Goal: Task Accomplishment & Management: Complete application form

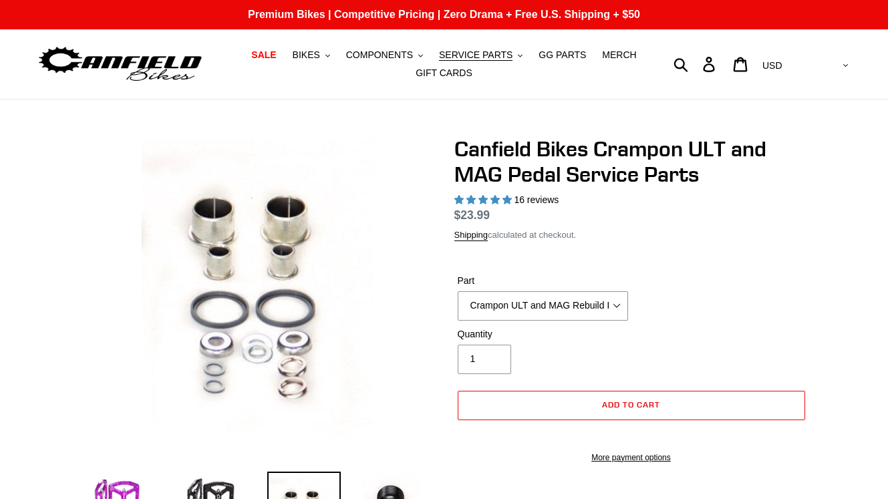
select select "highest-rating"
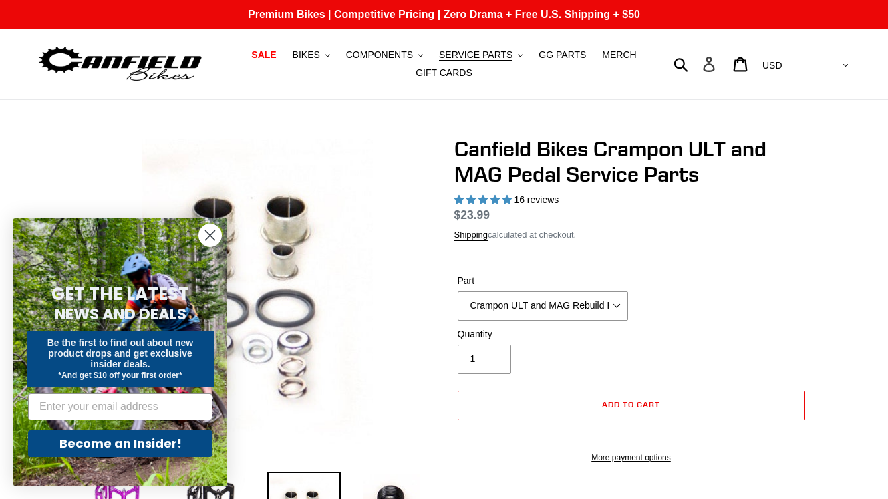
click at [717, 68] on icon at bounding box center [709, 64] width 15 height 15
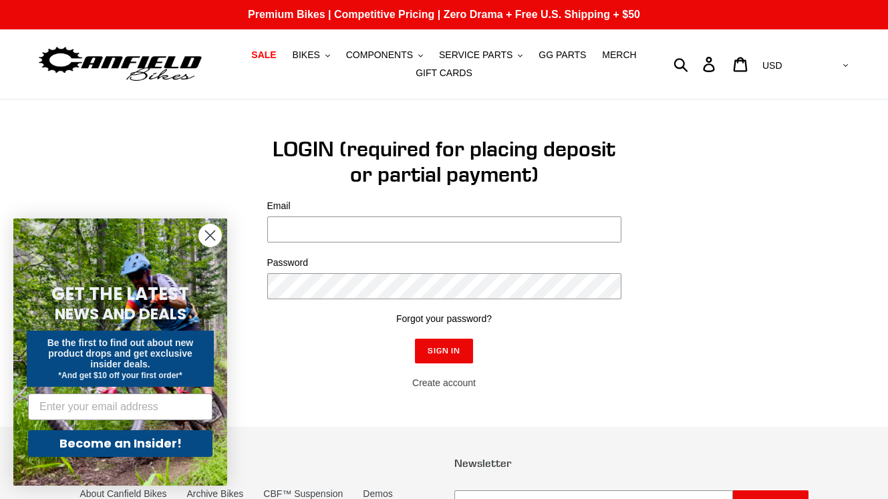
click at [443, 382] on link "Create account" at bounding box center [444, 383] width 64 height 11
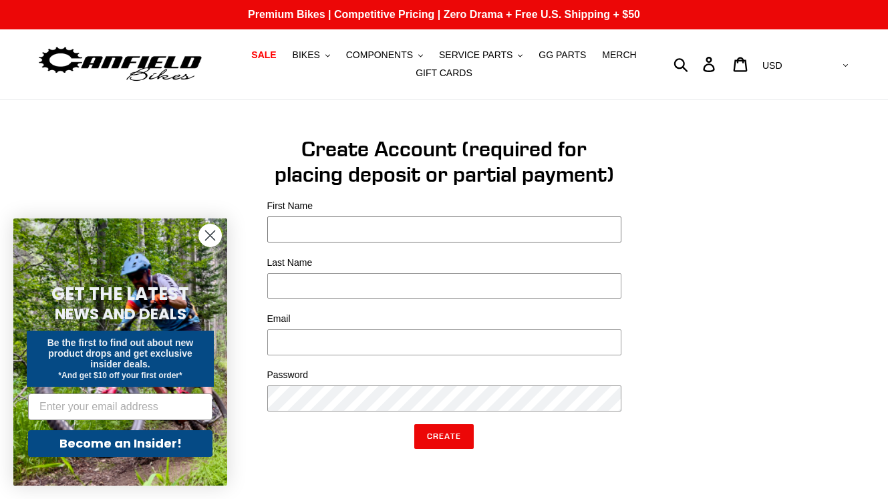
click at [342, 223] on input "First Name" at bounding box center [444, 230] width 354 height 26
type input "r"
type input "Runar V"
type input "Værnes"
type input "[EMAIL_ADDRESS][DOMAIN_NAME]"
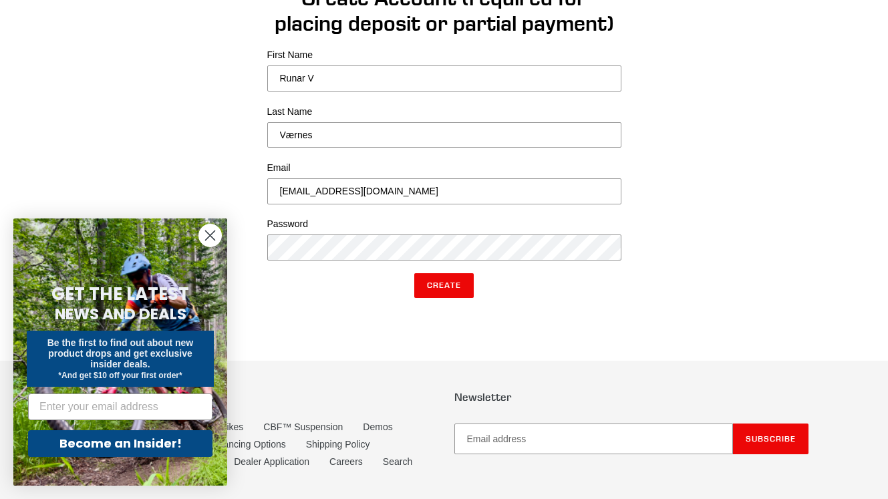
scroll to position [154, 0]
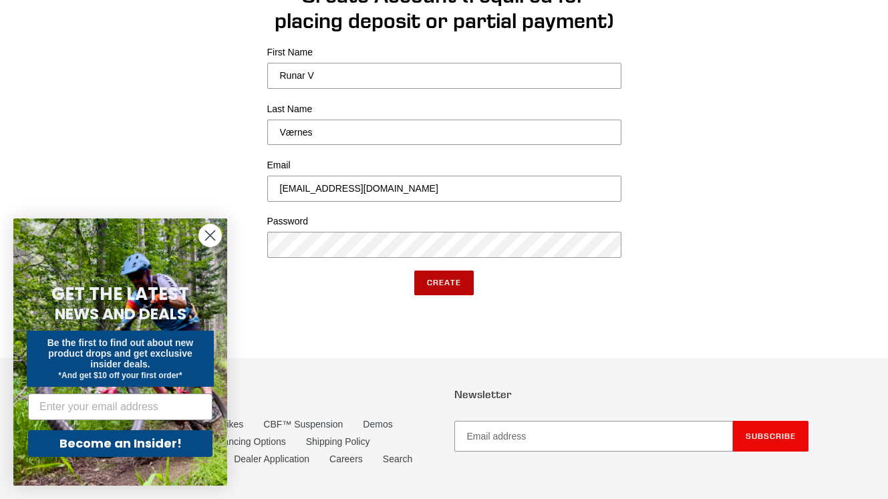
click at [460, 283] on input "Create" at bounding box center [443, 283] width 59 height 24
